Goal: Transaction & Acquisition: Purchase product/service

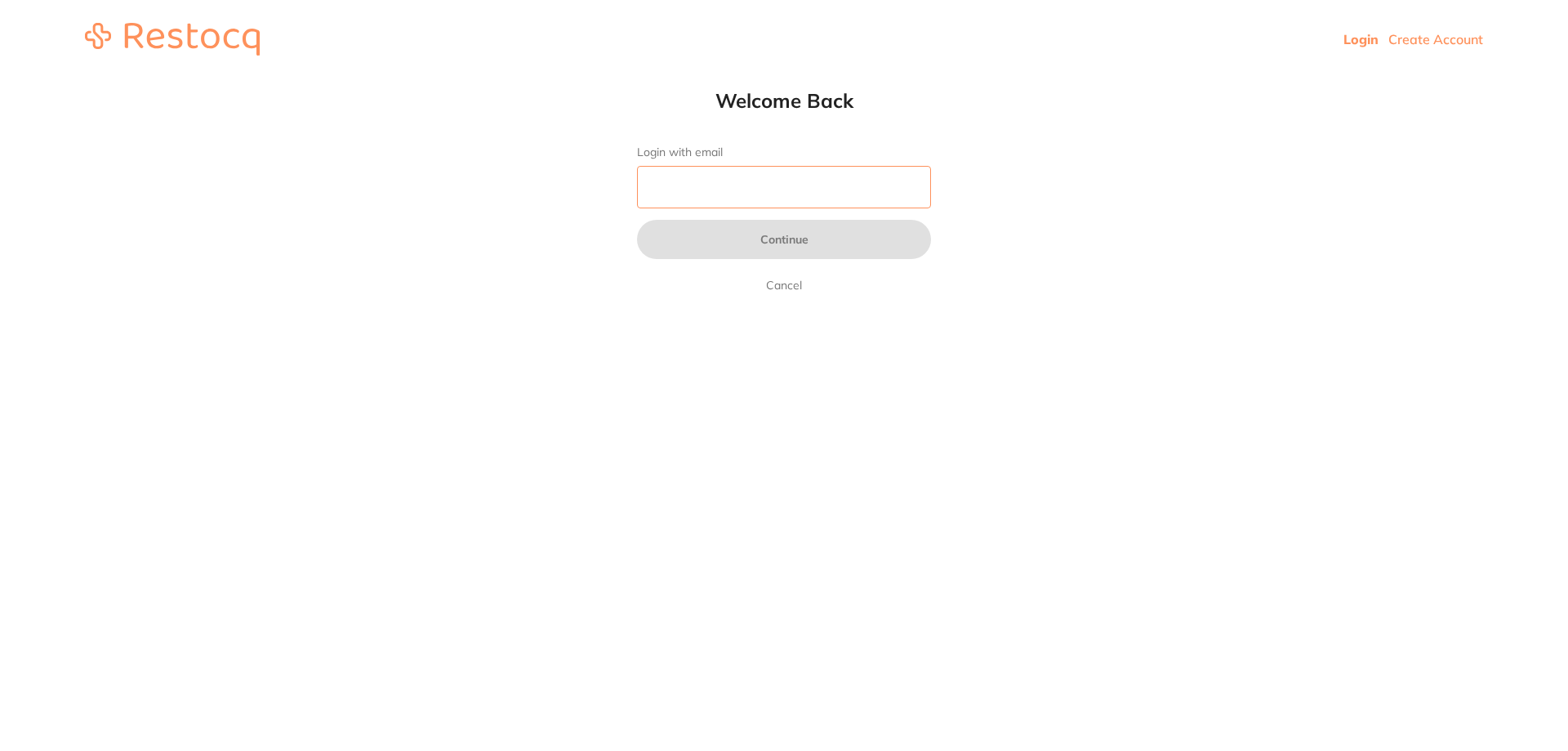
click at [815, 192] on input "Login with email" at bounding box center [784, 187] width 294 height 43
type input "[EMAIL_ADDRESS][DOMAIN_NAME]"
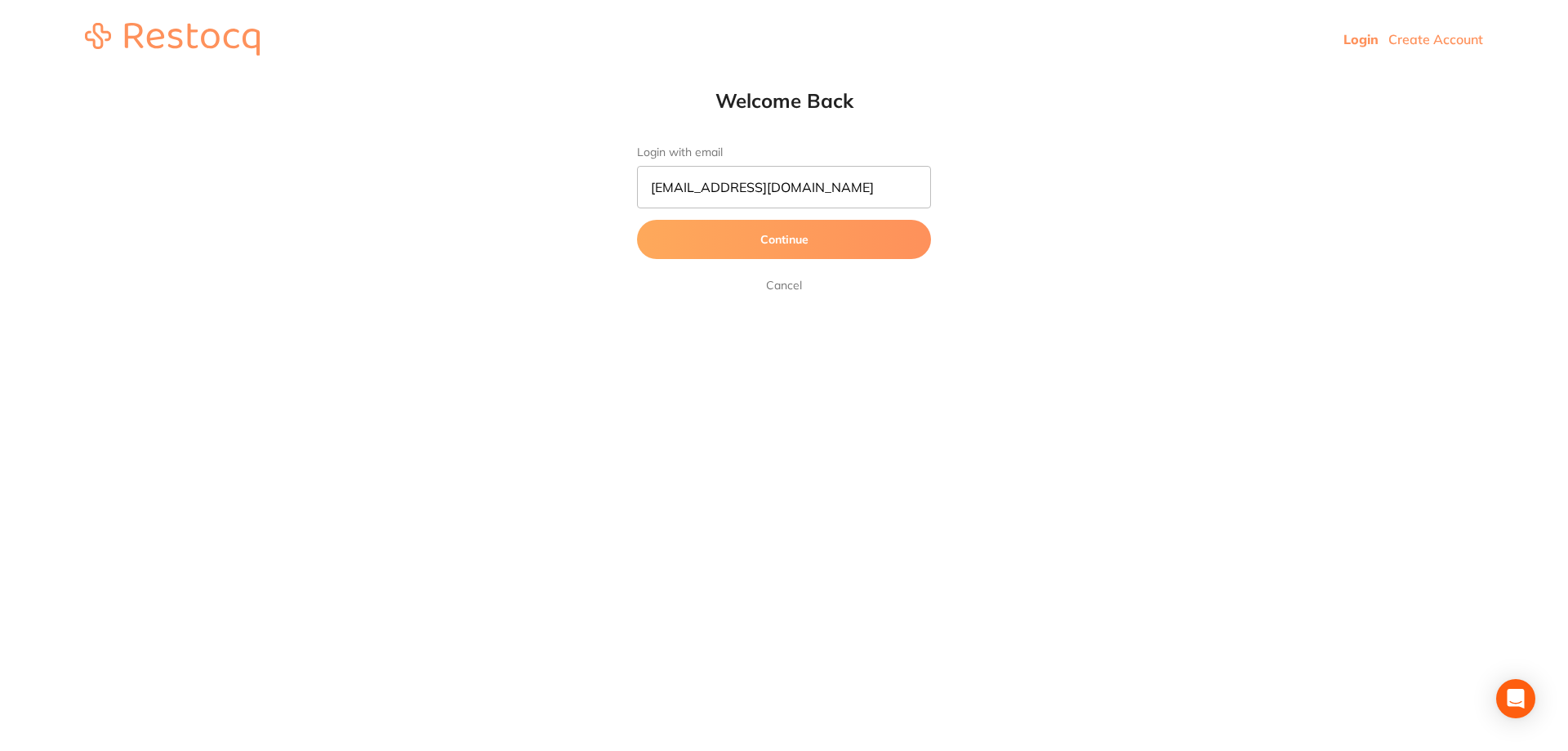
click at [821, 244] on button "Continue" at bounding box center [784, 239] width 294 height 40
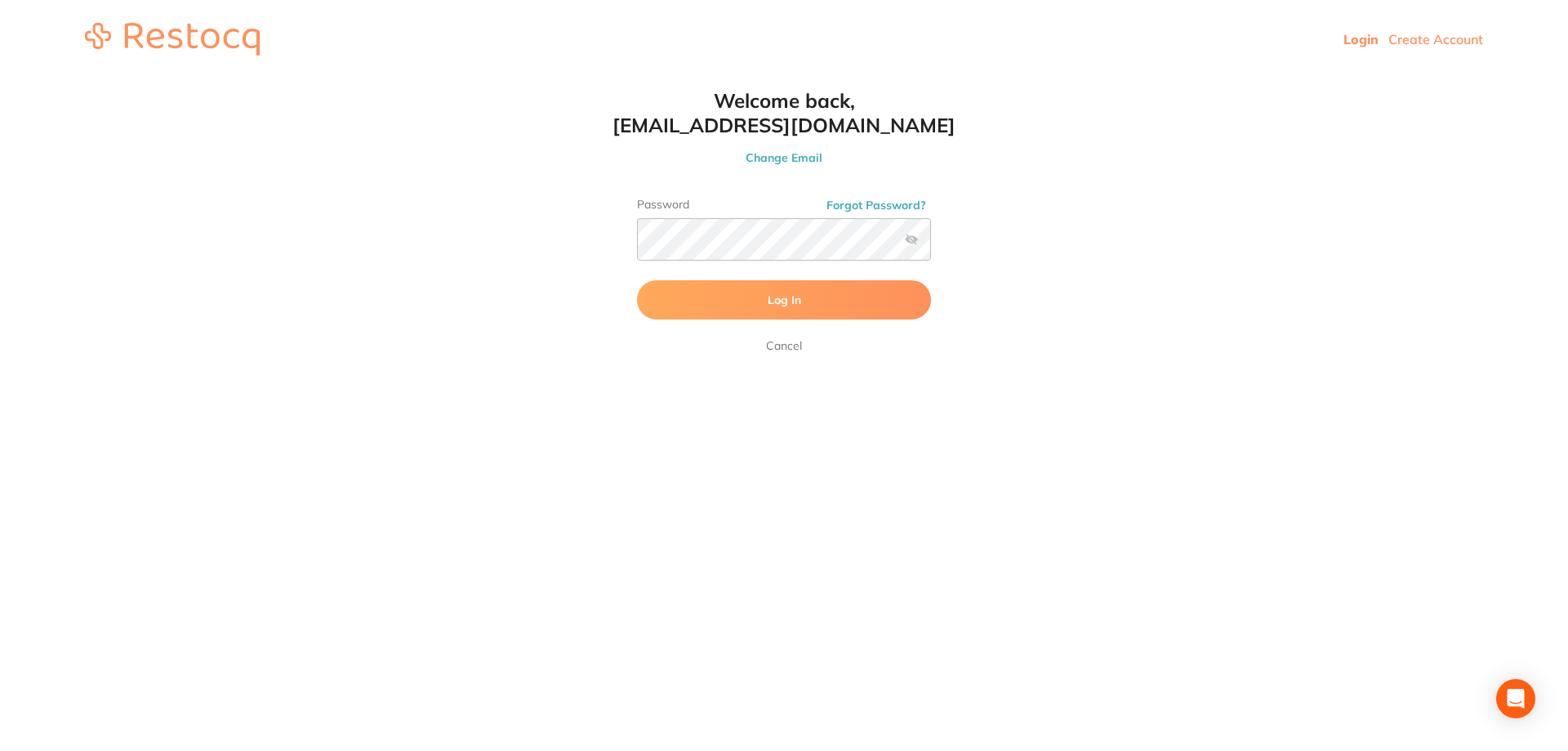
click at [756, 297] on button "Log In" at bounding box center [784, 299] width 294 height 40
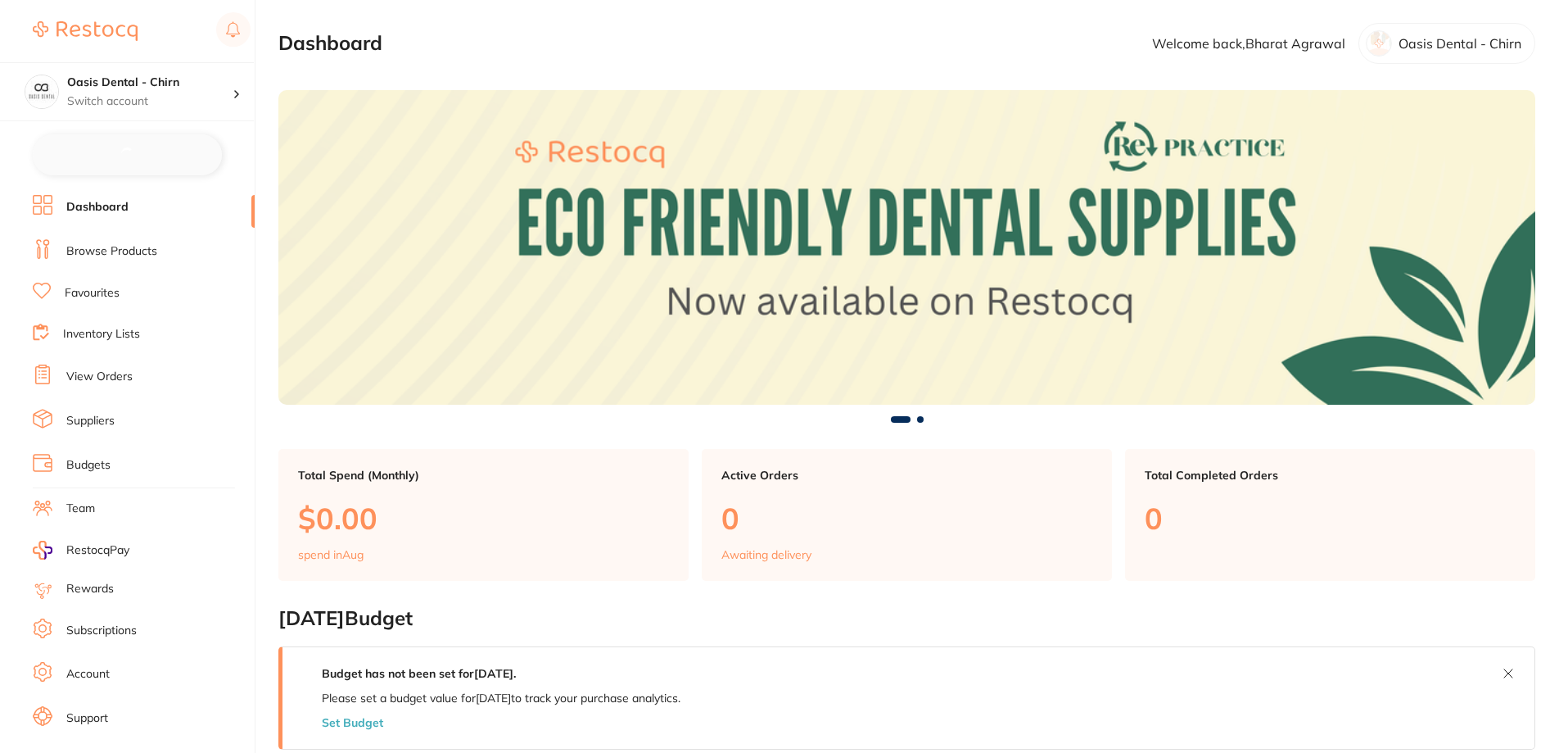
checkbox input "false"
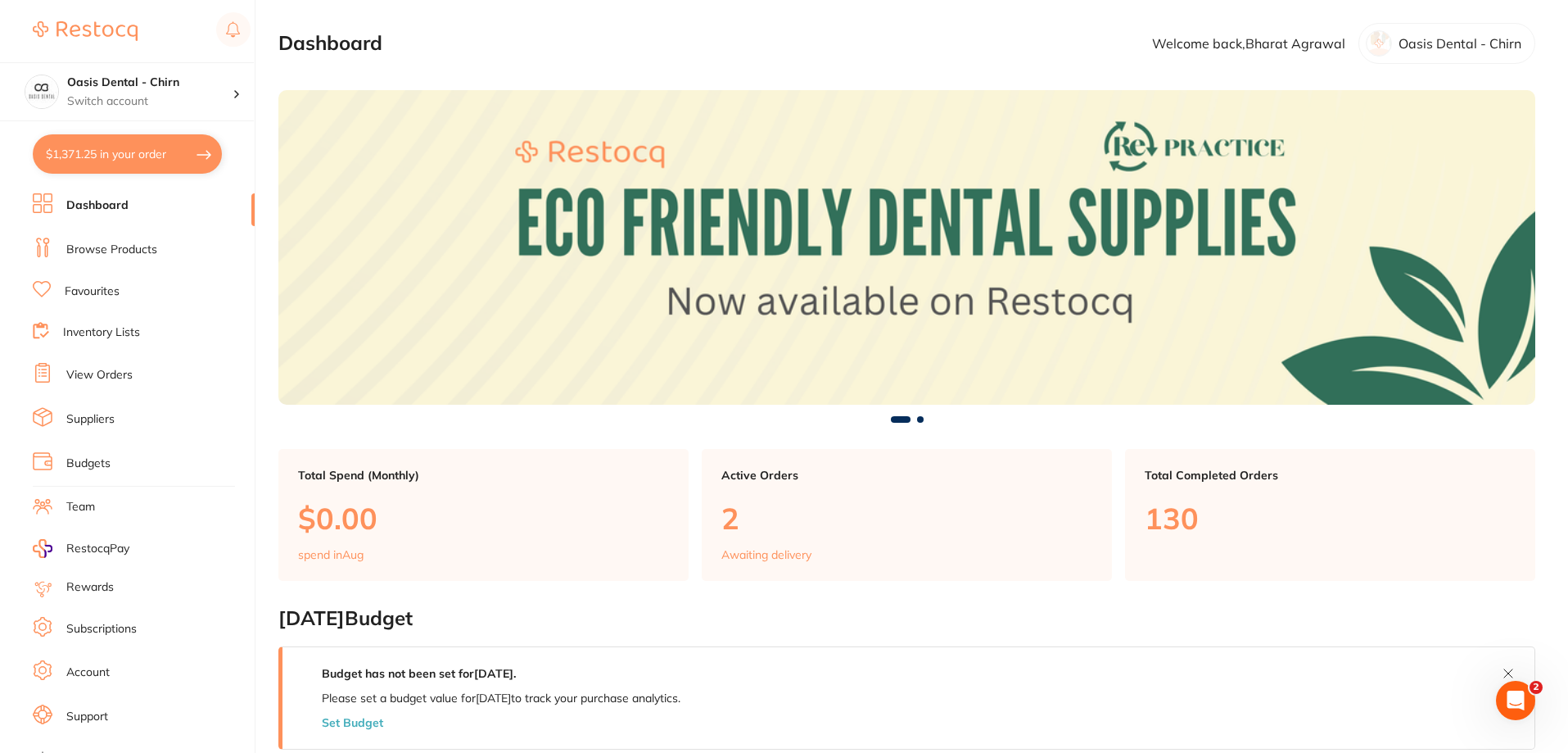
click at [137, 249] on link "Browse Products" at bounding box center [112, 250] width 91 height 16
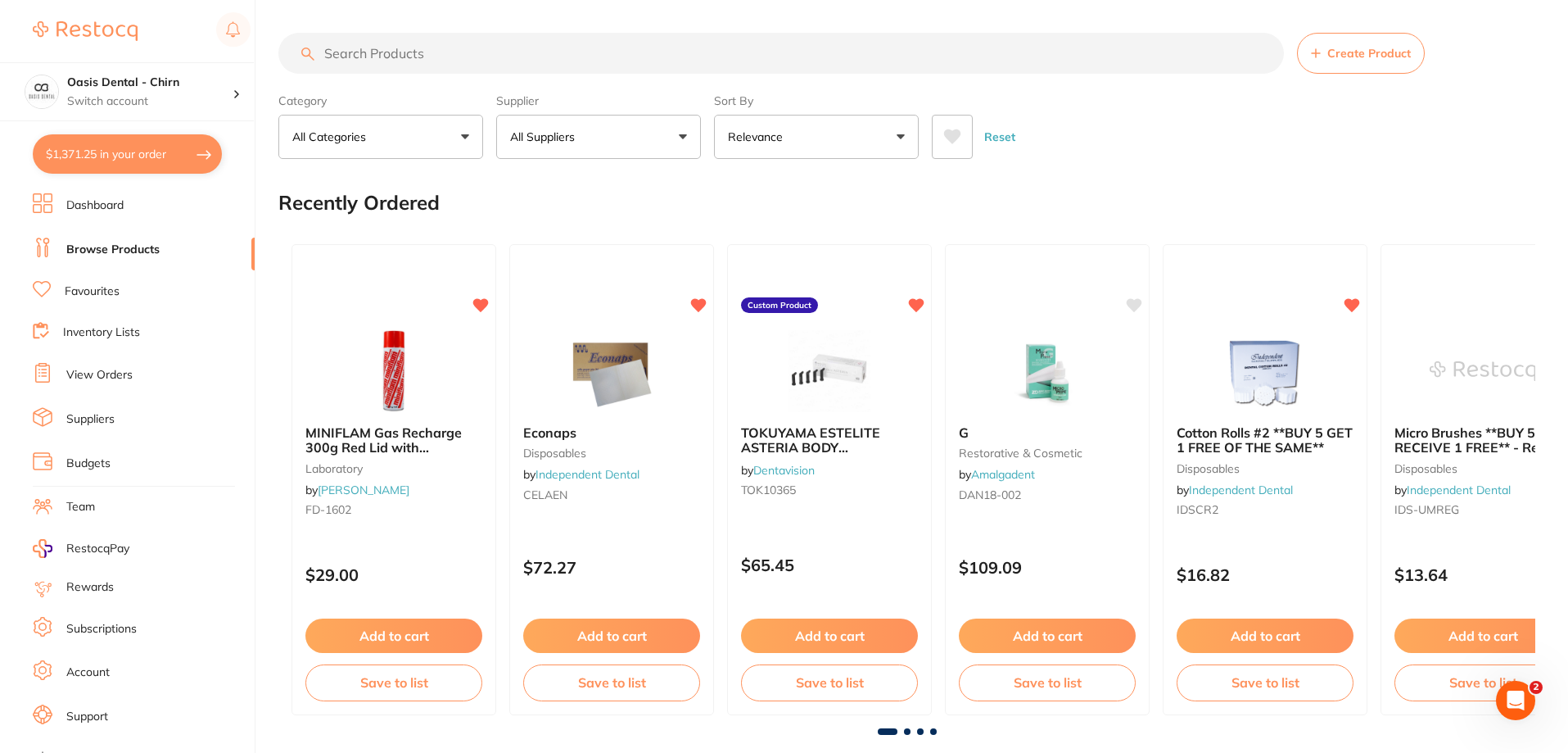
click at [460, 52] on input "search" at bounding box center [781, 53] width 1006 height 41
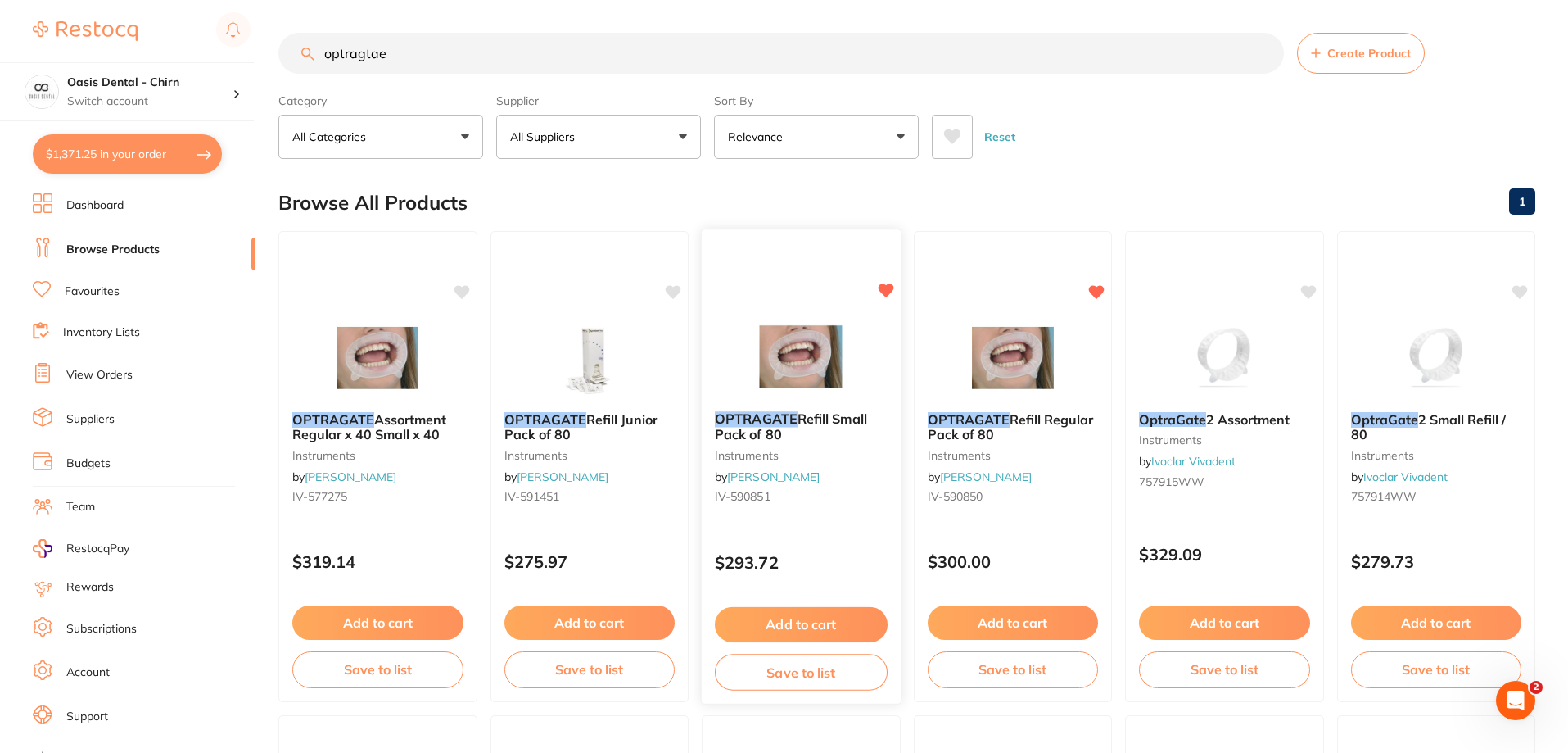
type input "optragtae"
click at [854, 614] on button "Add to cart" at bounding box center [801, 622] width 171 height 35
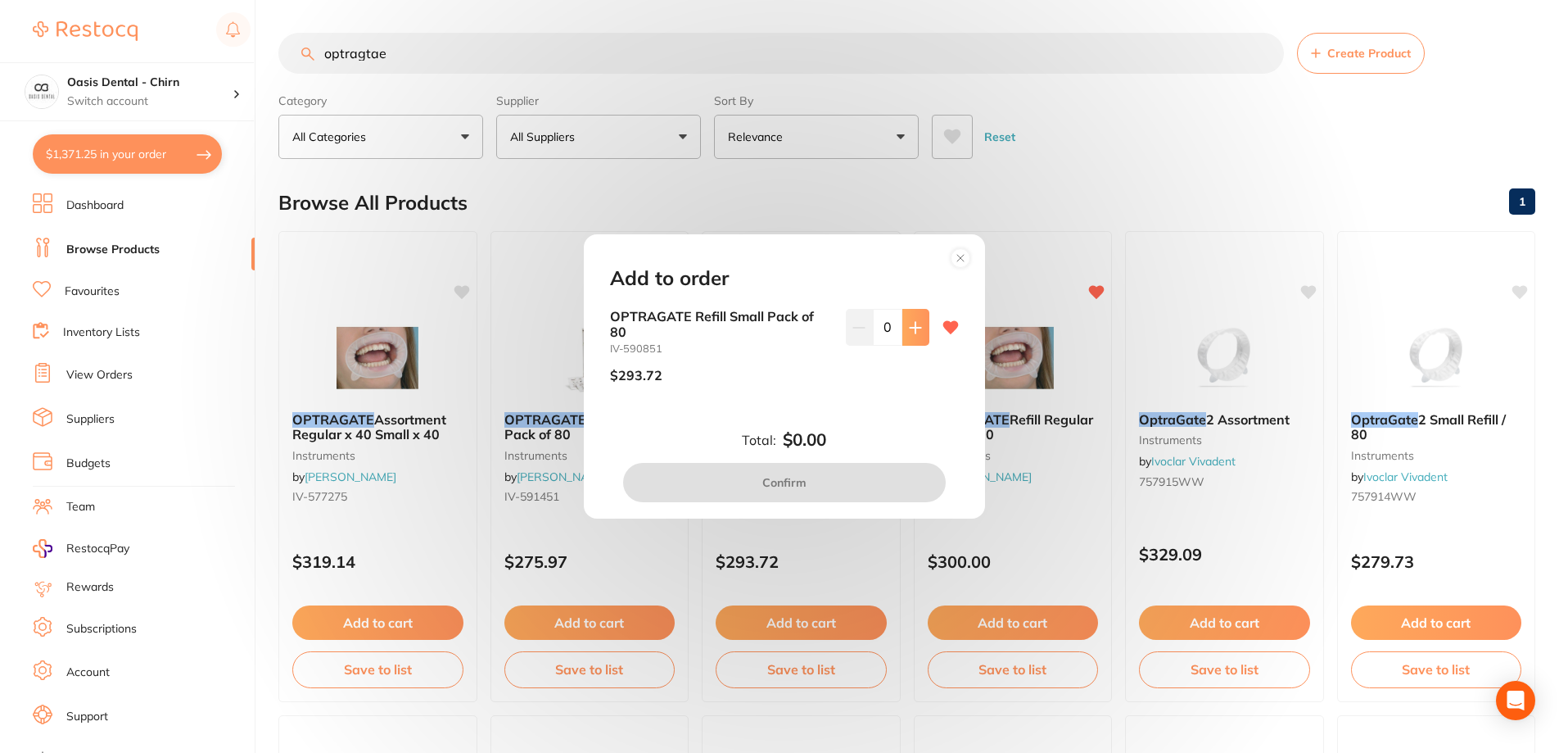
click at [911, 329] on icon at bounding box center [915, 327] width 11 height 11
type input "1"
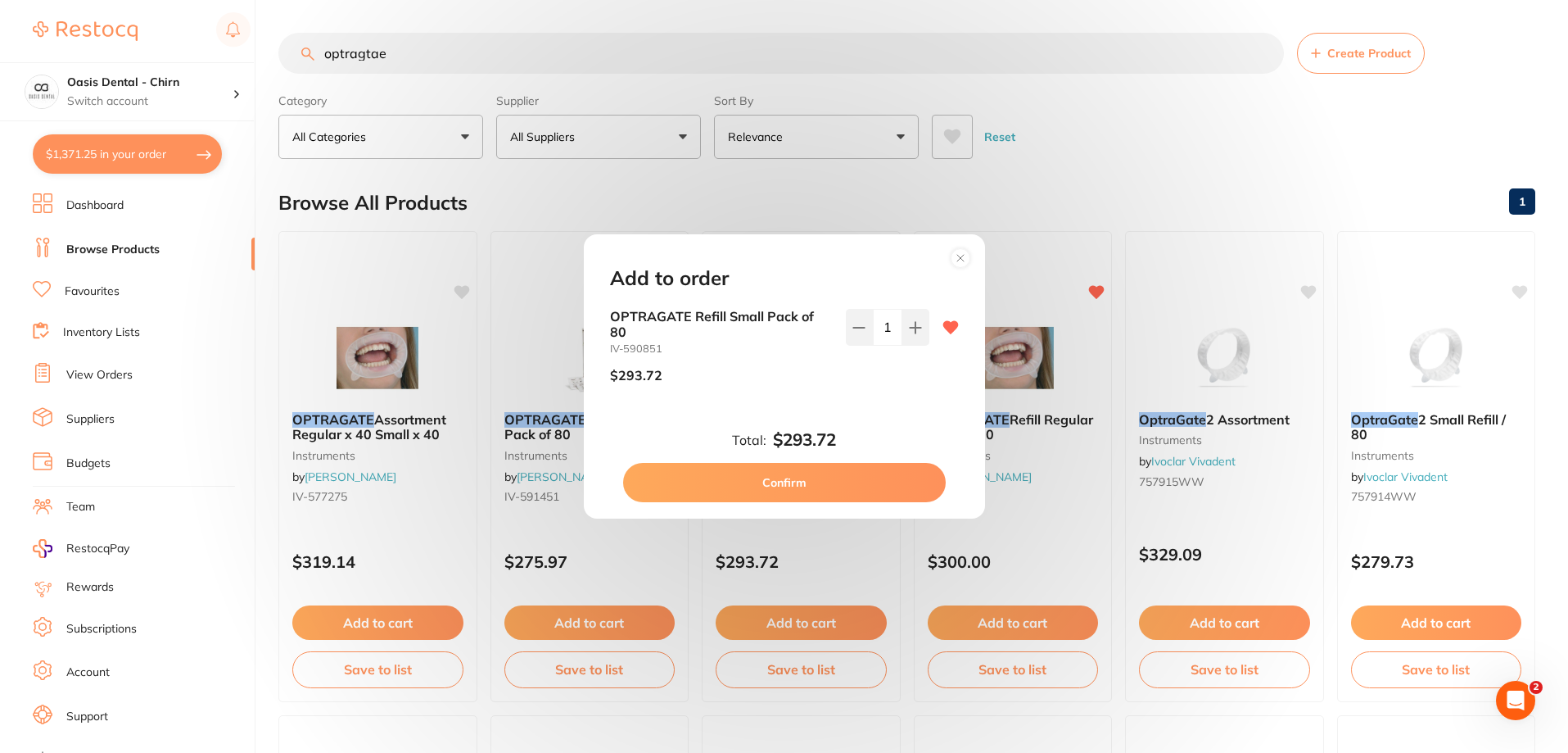
click at [897, 486] on button "Confirm" at bounding box center [784, 482] width 323 height 40
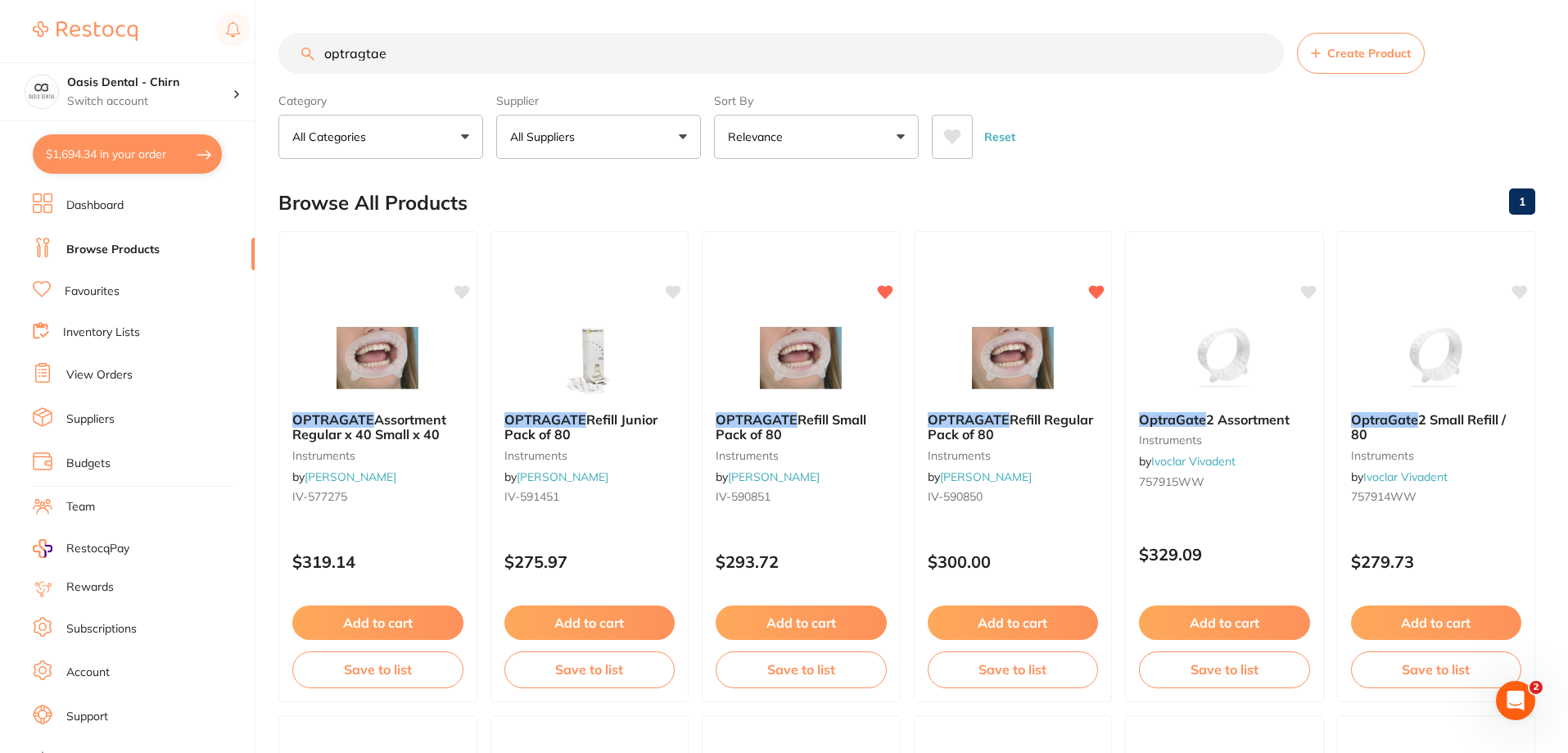
click at [1127, 161] on main "optragtae Create Product Category All Categories All Categories instruments Cle…" at bounding box center [923, 635] width 1290 height 1271
click at [444, 62] on input "optragtae" at bounding box center [781, 53] width 1006 height 41
type input "o"
